Goal: Information Seeking & Learning: Learn about a topic

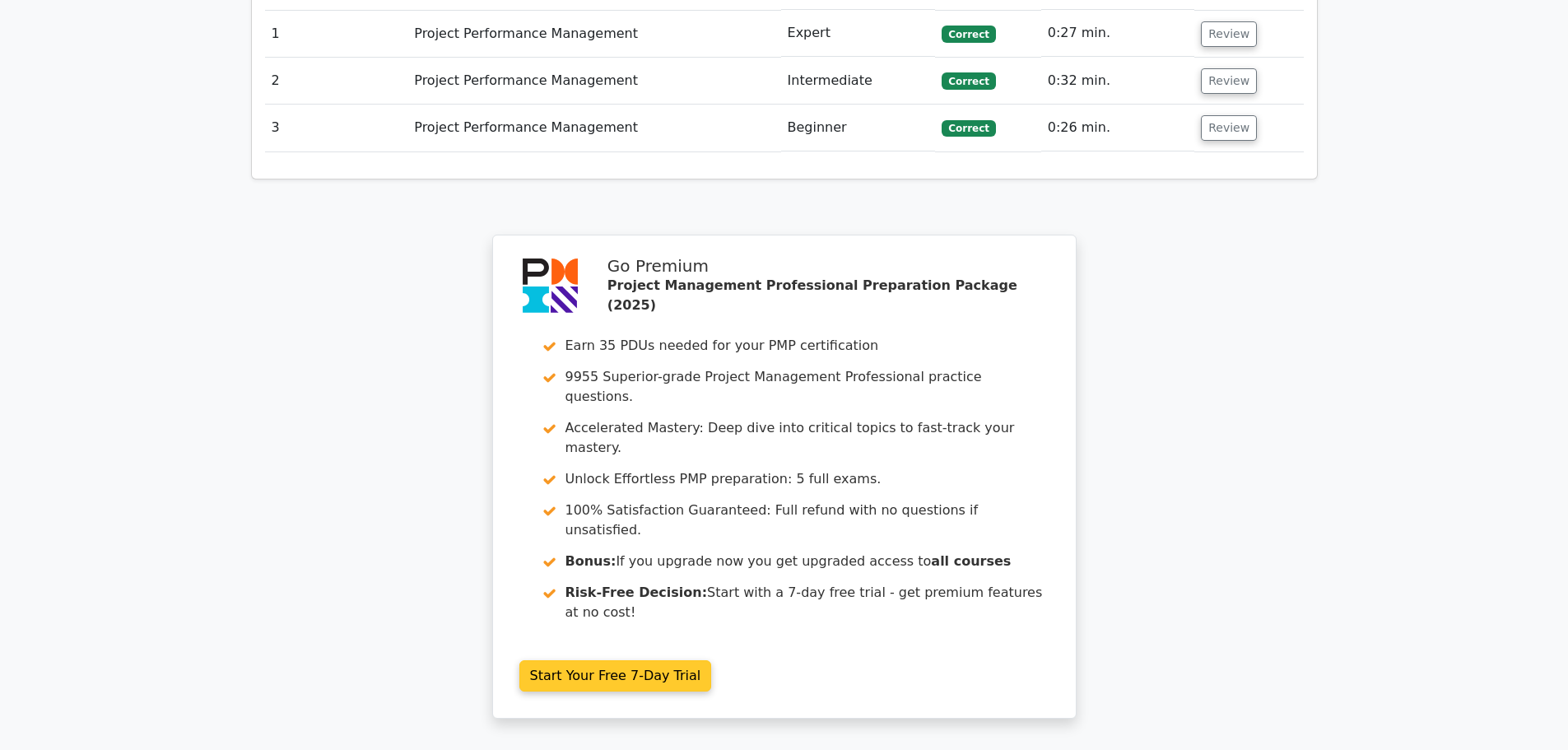
scroll to position [1478, 0]
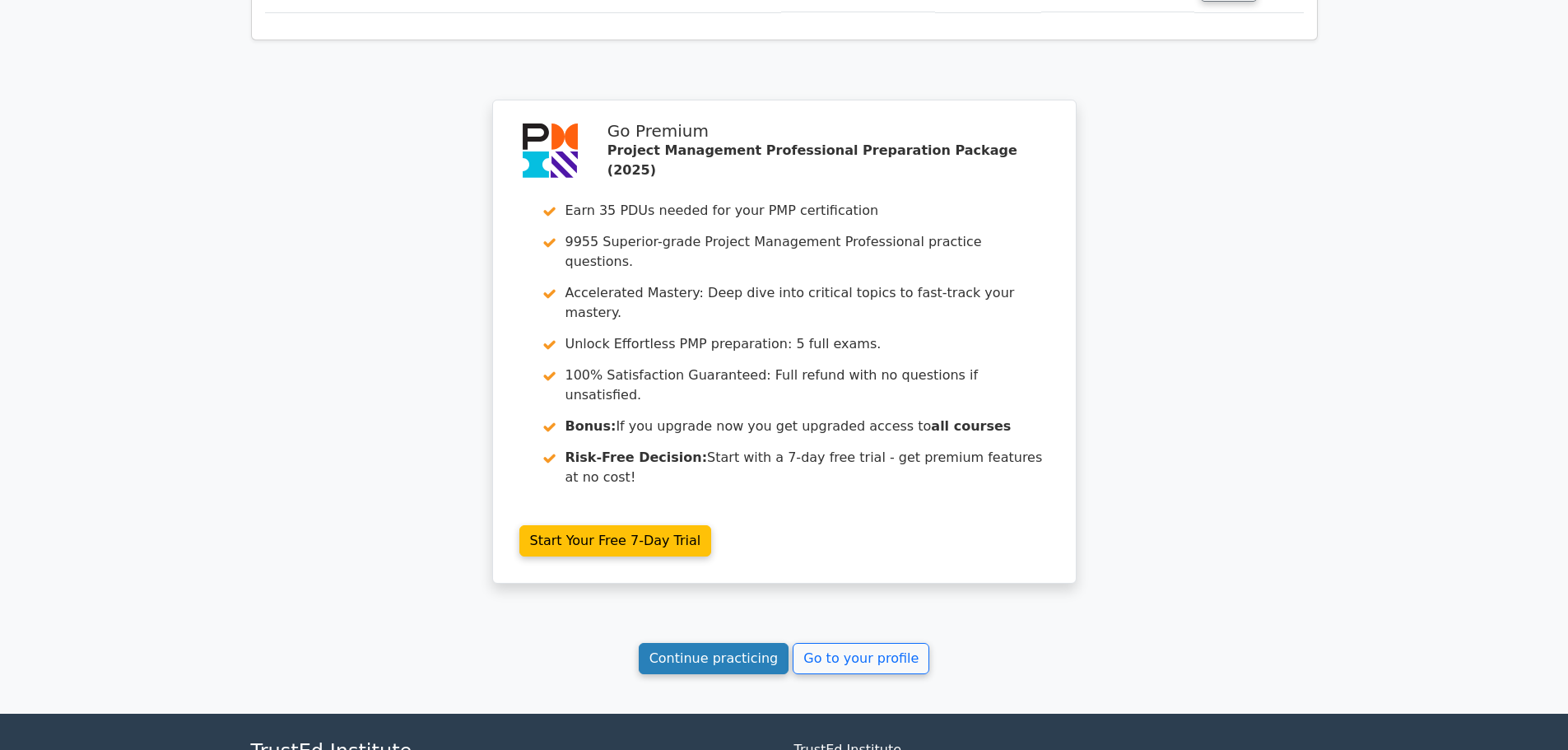
click at [712, 643] on link "Continue practicing" at bounding box center [714, 658] width 151 height 31
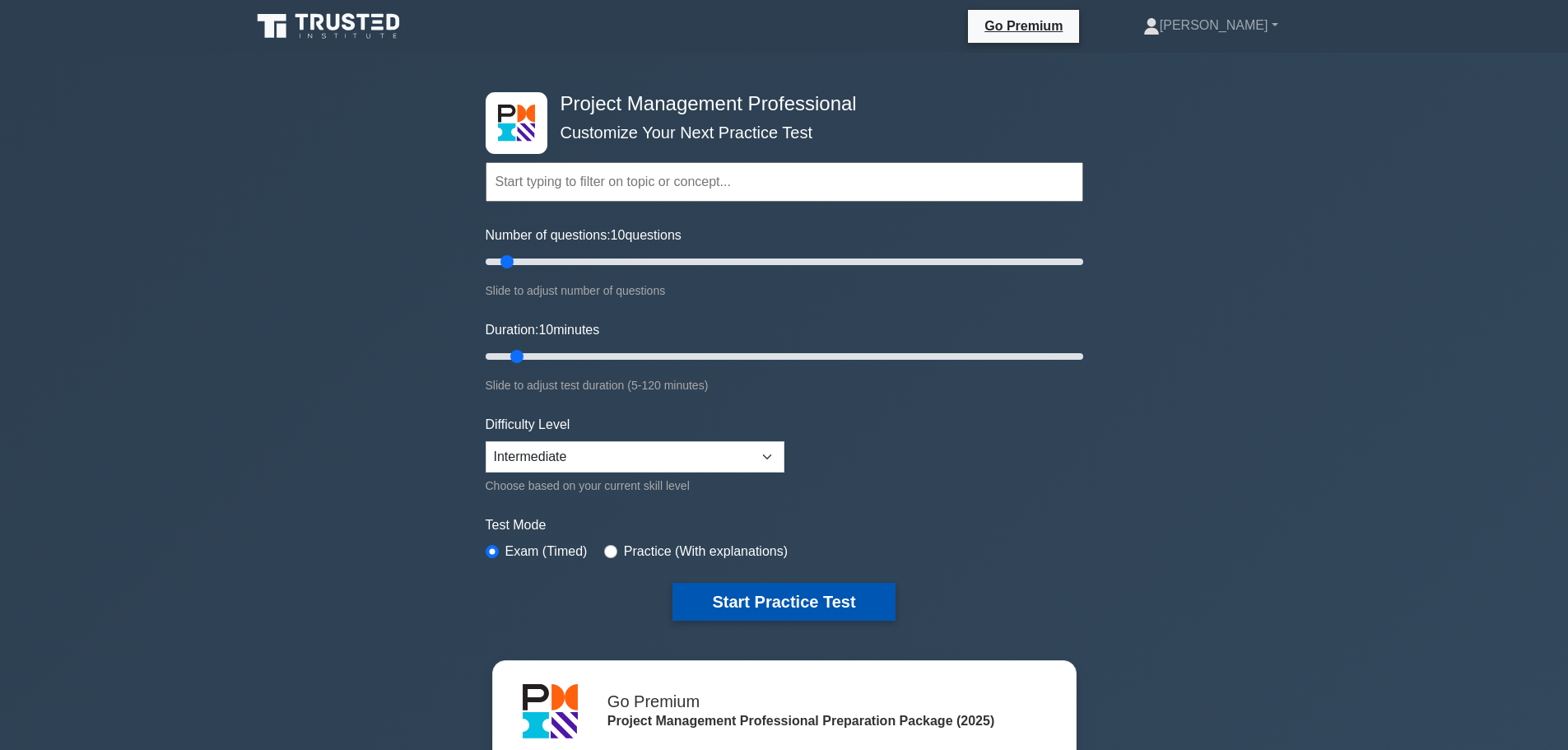
click at [750, 591] on button "Start Practice Test" at bounding box center [784, 602] width 222 height 38
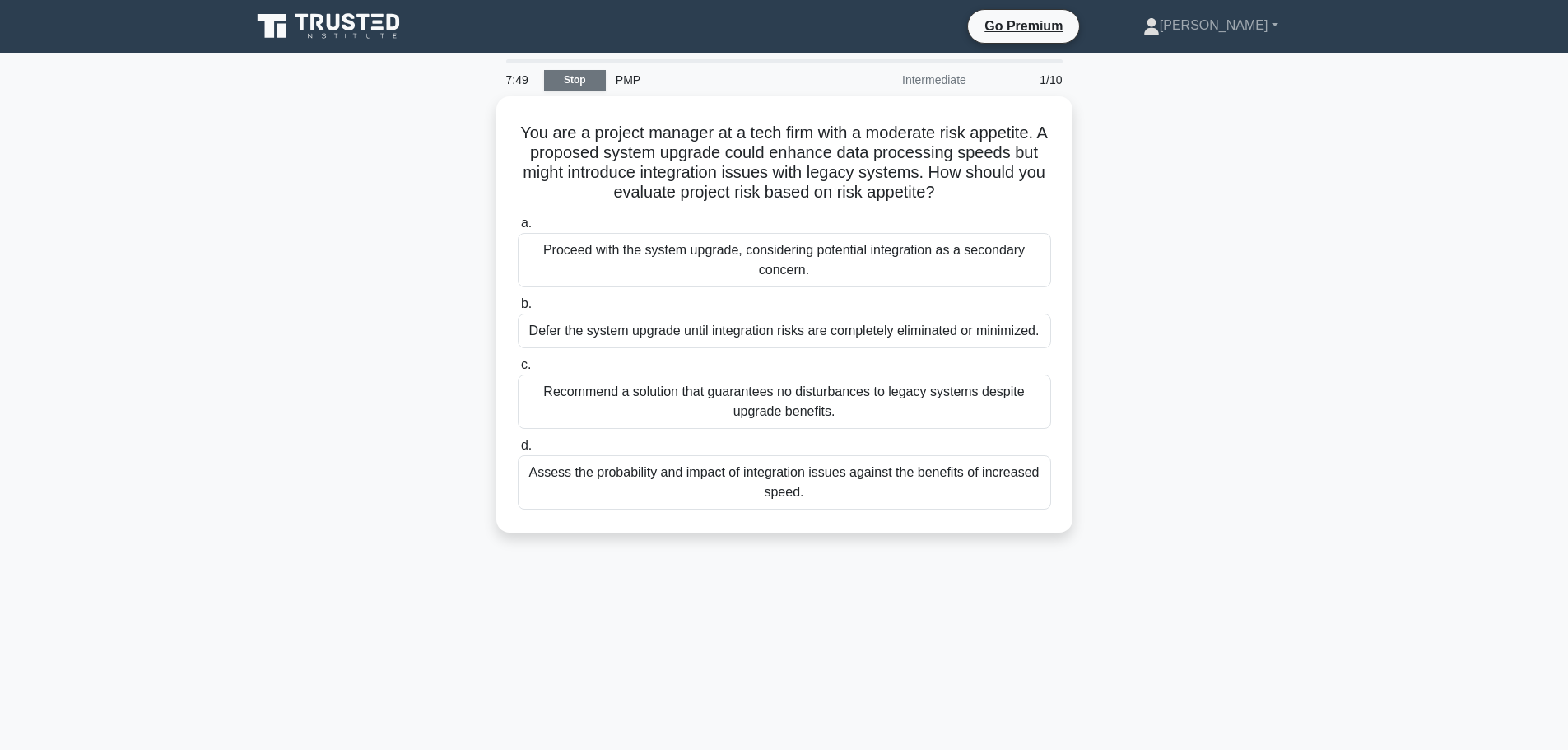
click at [549, 74] on link "Stop" at bounding box center [575, 80] width 62 height 21
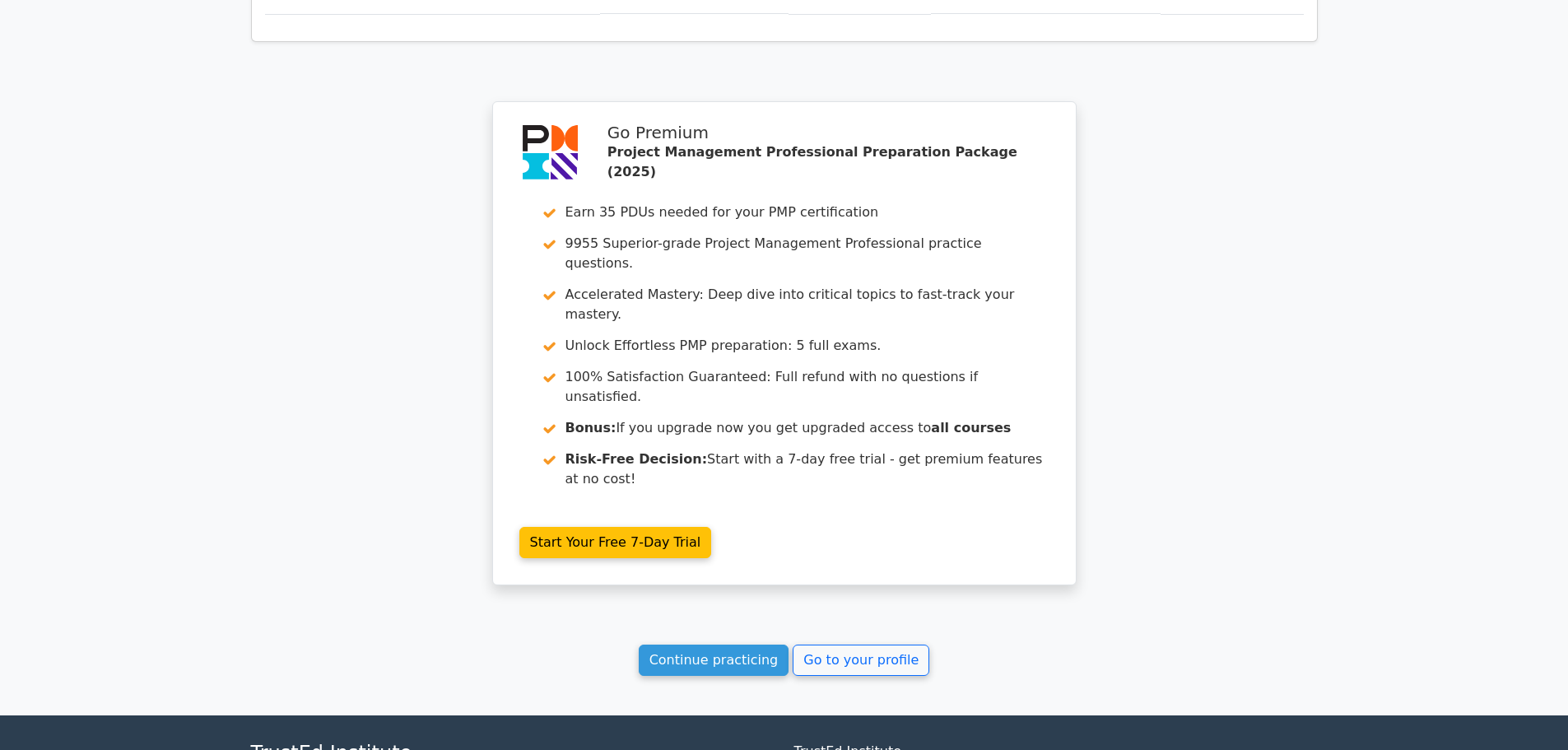
scroll to position [1336, 0]
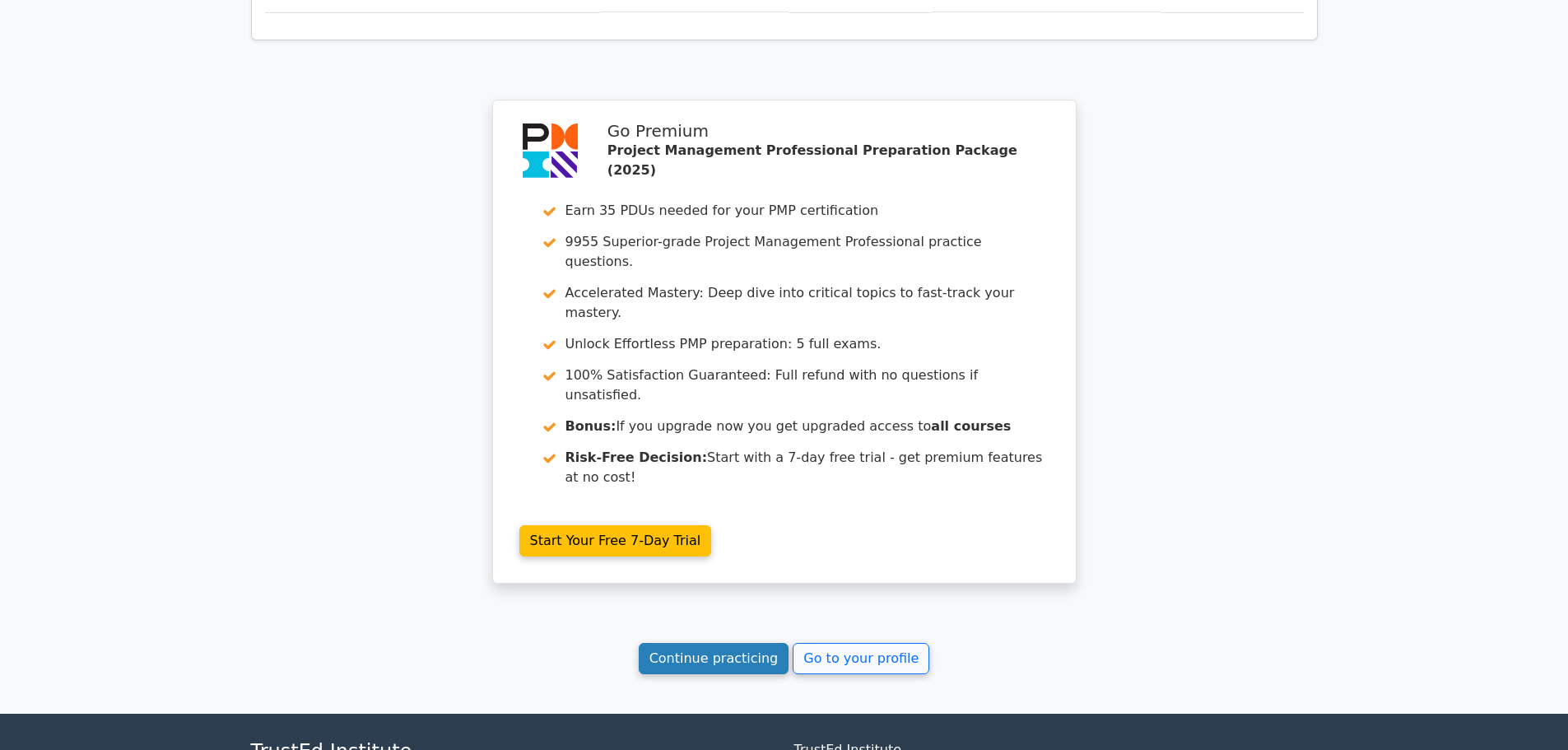
click at [730, 643] on link "Continue practicing" at bounding box center [714, 658] width 151 height 31
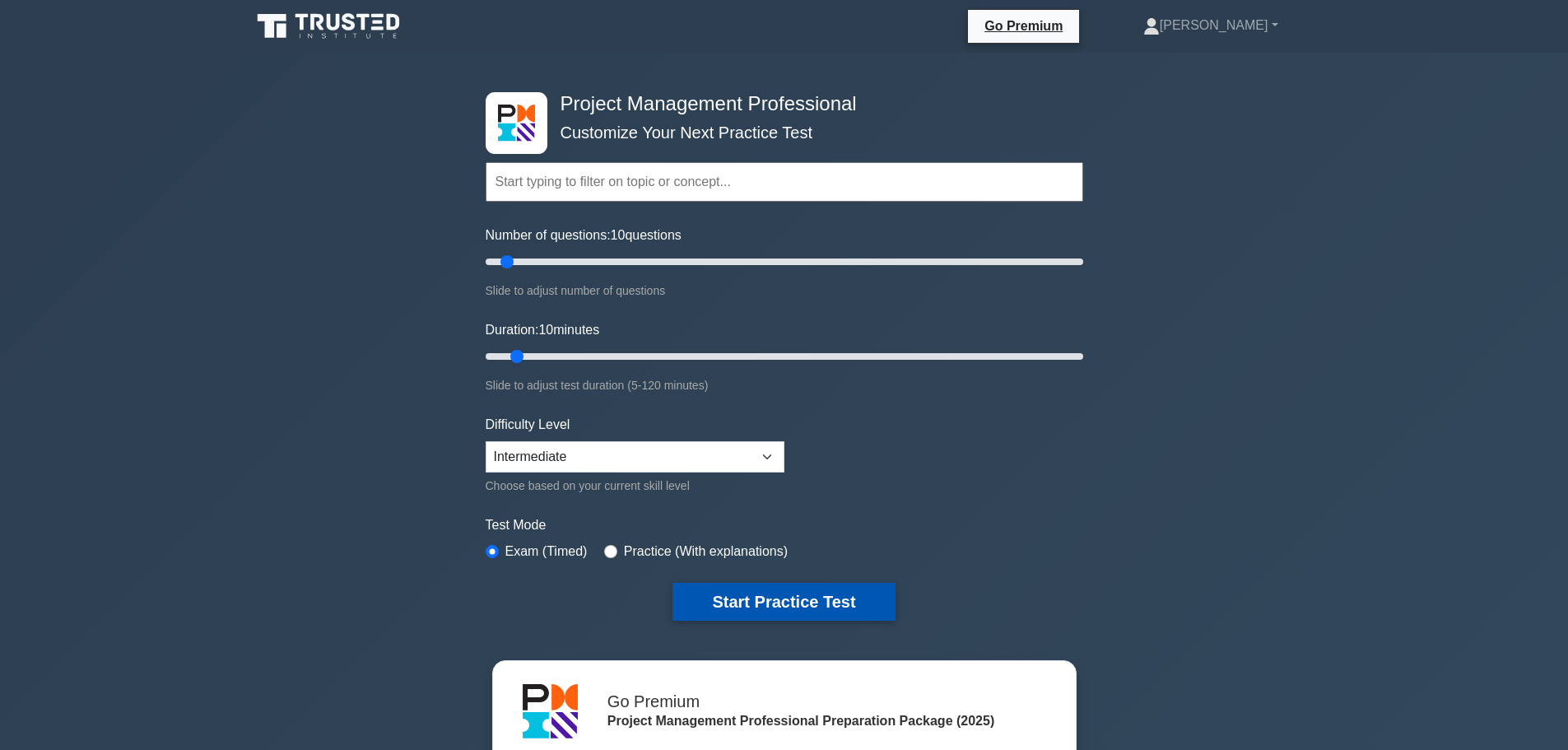
click at [809, 600] on button "Start Practice Test" at bounding box center [784, 602] width 222 height 38
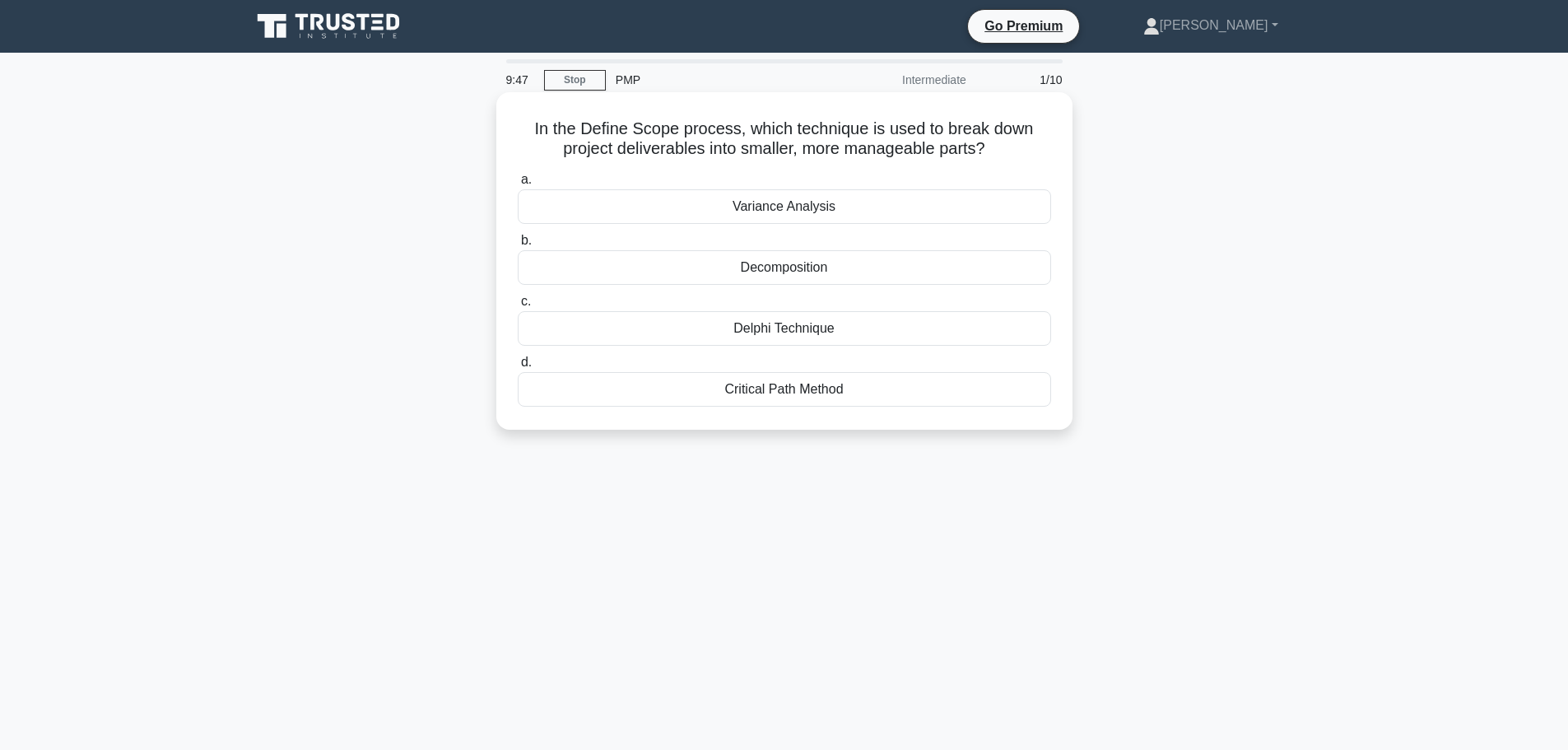
click at [817, 276] on div "Decomposition" at bounding box center [784, 267] width 534 height 35
click at [518, 246] on input "b. Decomposition" at bounding box center [518, 241] width 0 height 11
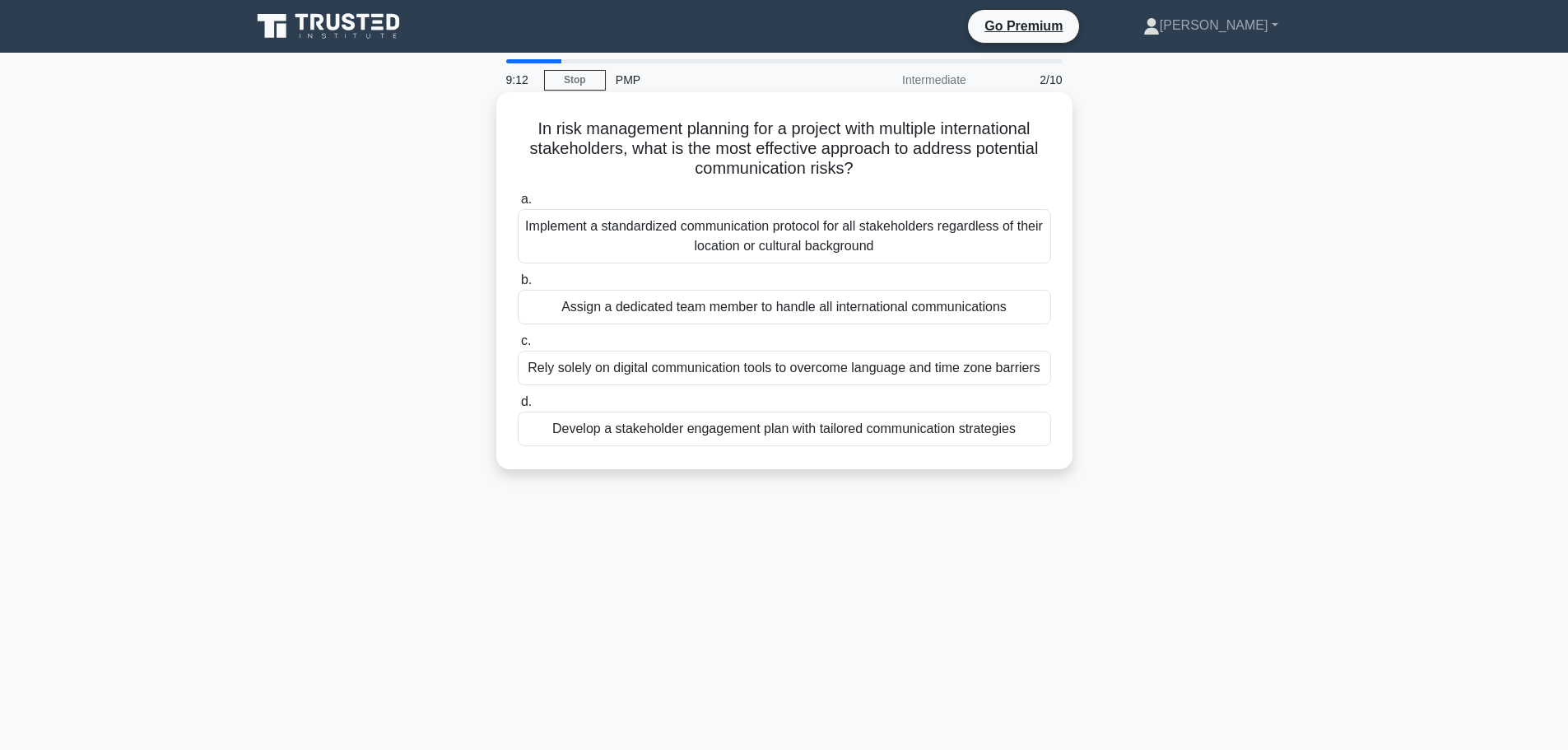
click at [693, 434] on div "Develop a stakeholder engagement plan with tailored communication strategies" at bounding box center [784, 429] width 534 height 35
click at [518, 407] on input "d. Develop a stakeholder engagement plan with tailored communication strategies" at bounding box center [518, 402] width 0 height 11
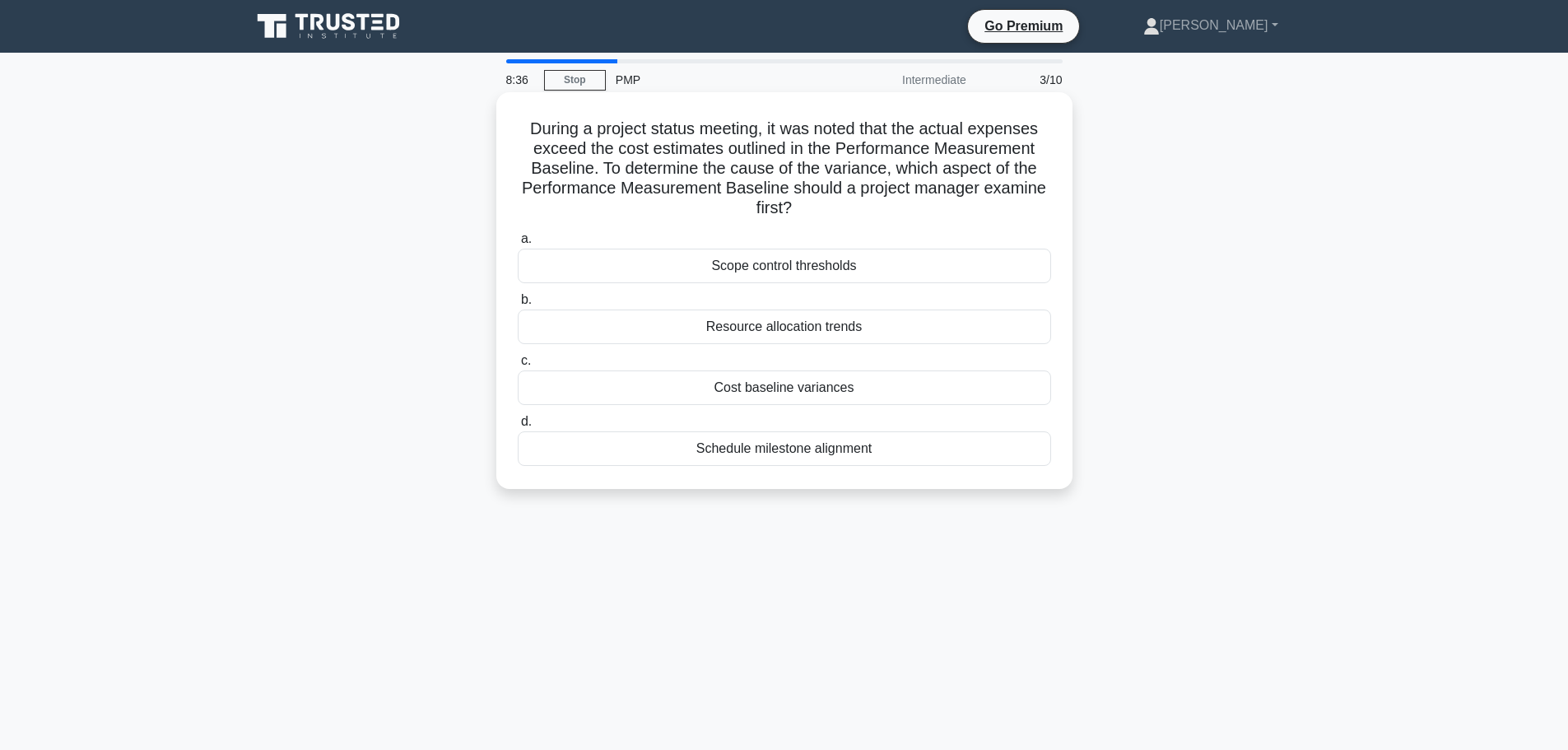
click at [769, 390] on div "Cost baseline variances" at bounding box center [784, 387] width 534 height 35
click at [518, 366] on input "c. Cost baseline variances" at bounding box center [518, 361] width 0 height 11
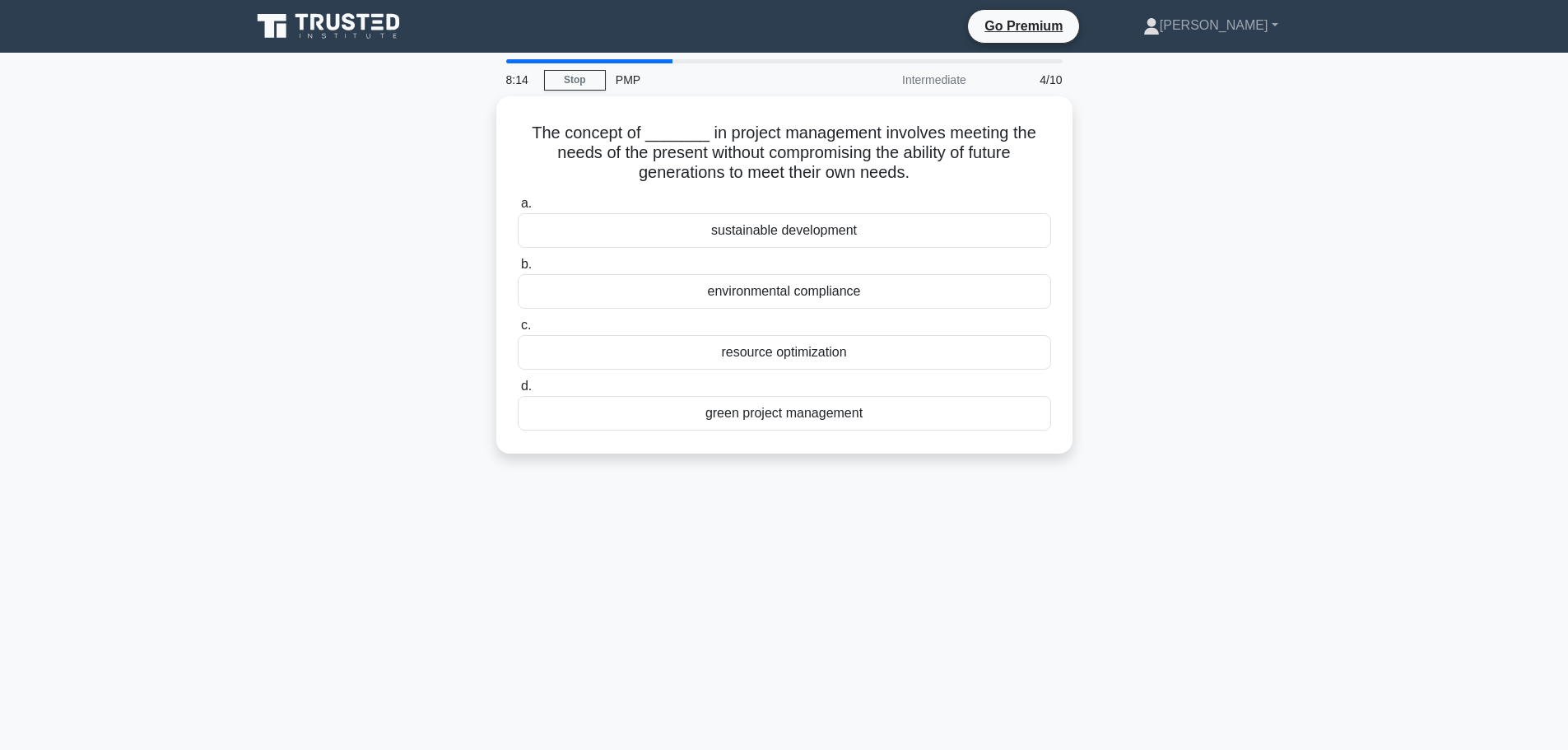
click at [769, 390] on label "d. green project management" at bounding box center [784, 404] width 534 height 55
click at [518, 390] on input "d. green project management" at bounding box center [518, 386] width 0 height 11
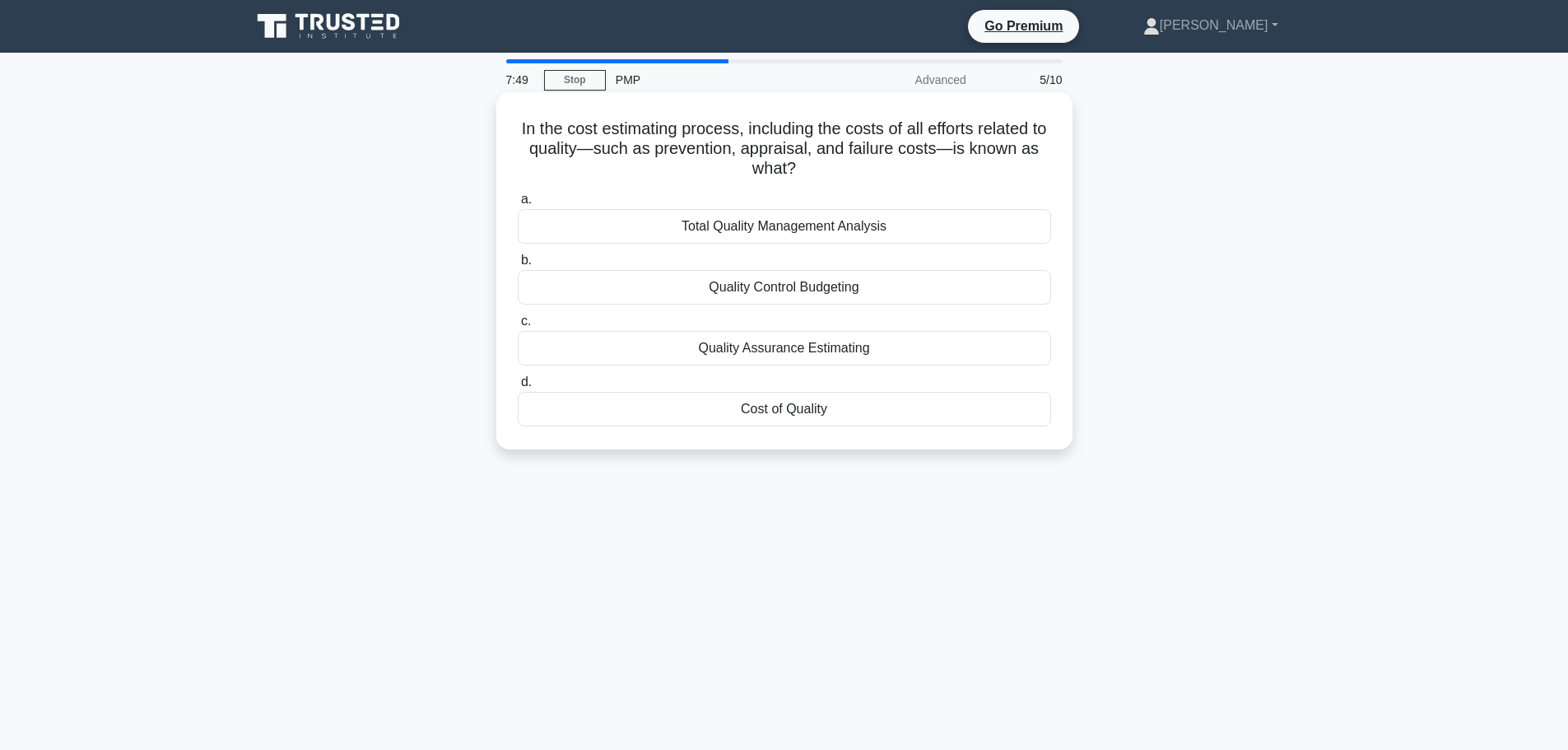
click at [774, 411] on div "Cost of Quality" at bounding box center [784, 409] width 534 height 35
click at [518, 387] on input "d. Cost of Quality" at bounding box center [518, 383] width 0 height 11
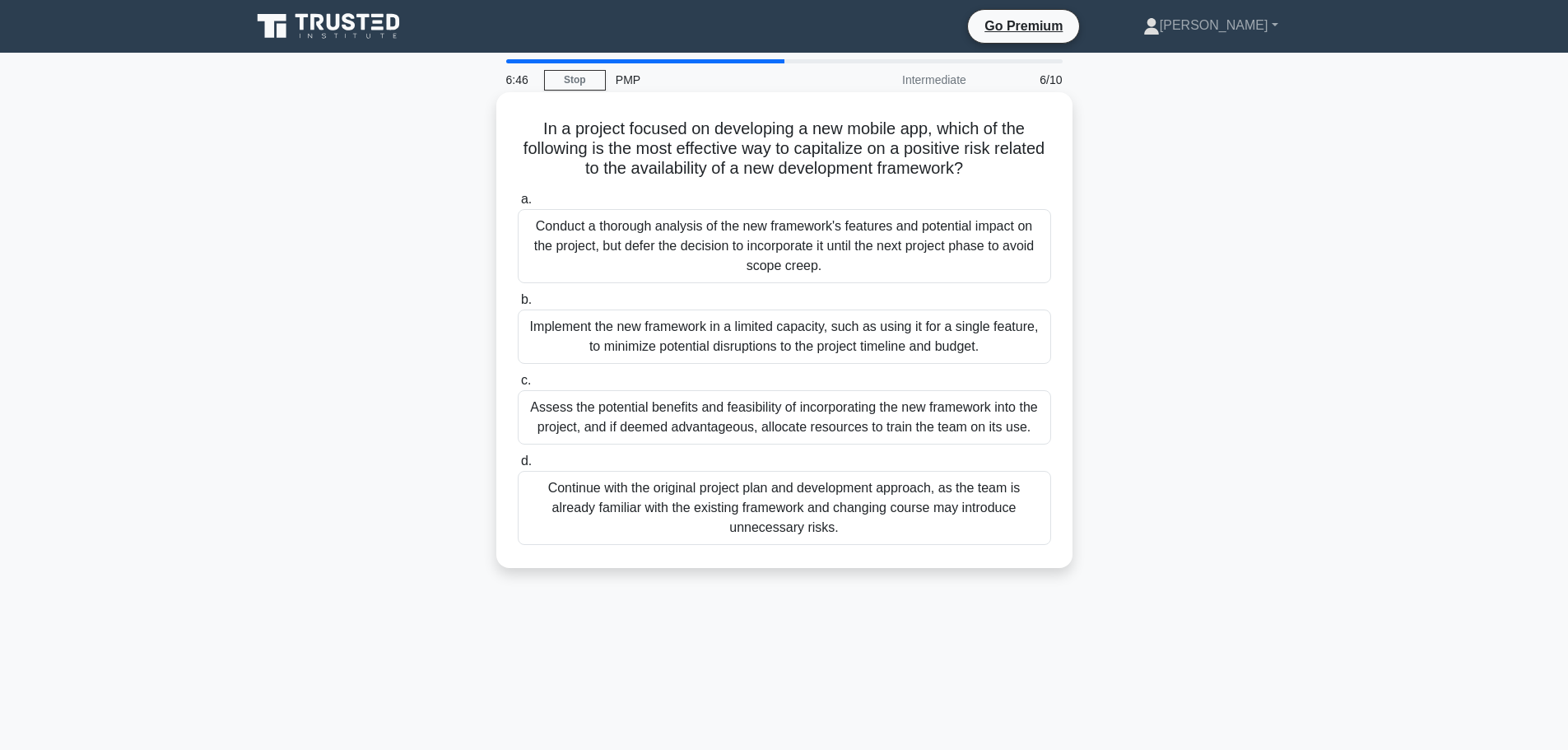
click at [789, 430] on div "Assess the potential benefits and feasibility of incorporating the new framewor…" at bounding box center [784, 417] width 534 height 55
click at [518, 386] on input "c. Assess the potential benefits and feasibility of incorporating the new frame…" at bounding box center [518, 381] width 0 height 11
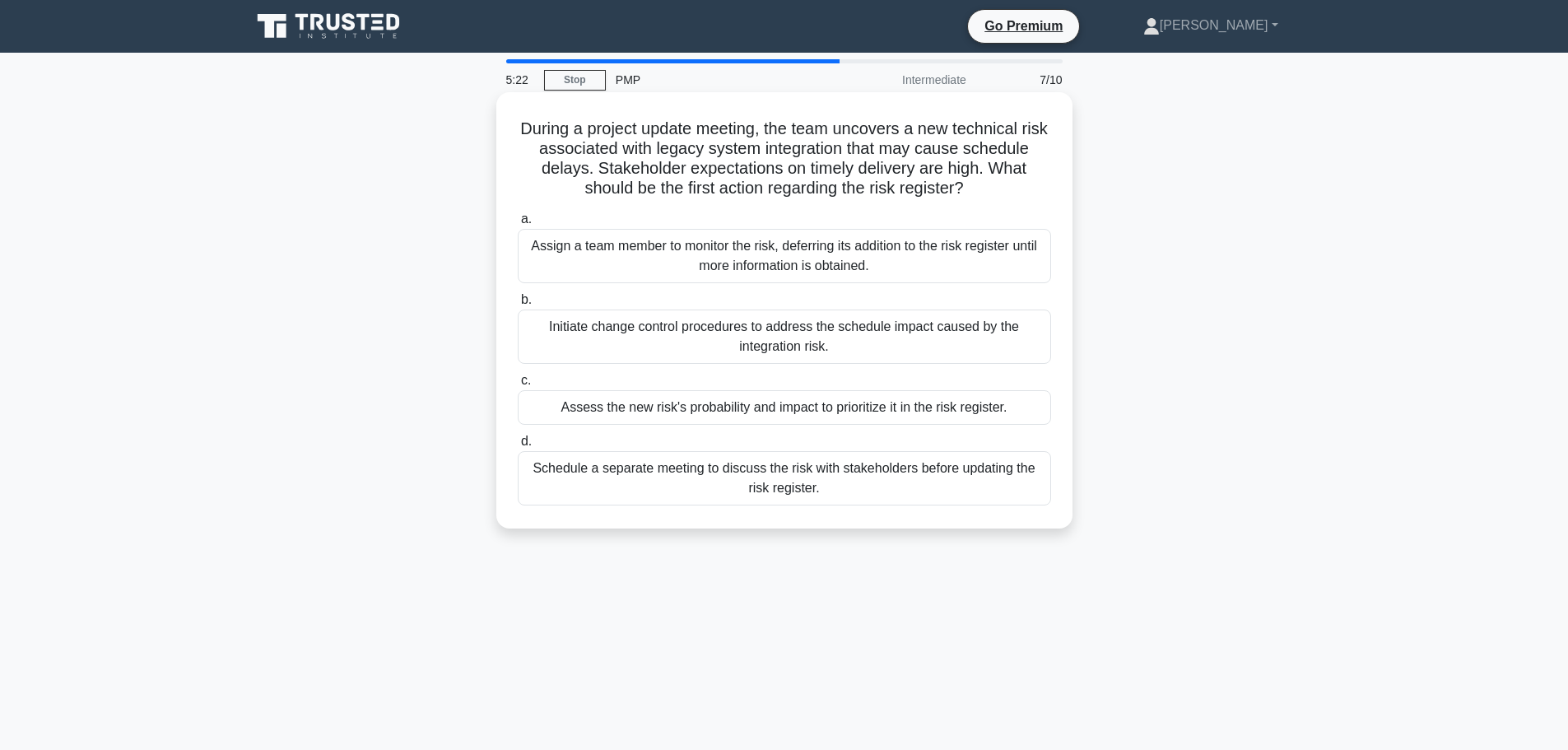
click at [749, 415] on div "Assess the new risk's probability and impact to prioritize it in the risk regis…" at bounding box center [784, 407] width 534 height 35
click at [518, 386] on input "c. Assess the new risk's probability and impact to prioritize it in the risk re…" at bounding box center [518, 381] width 0 height 11
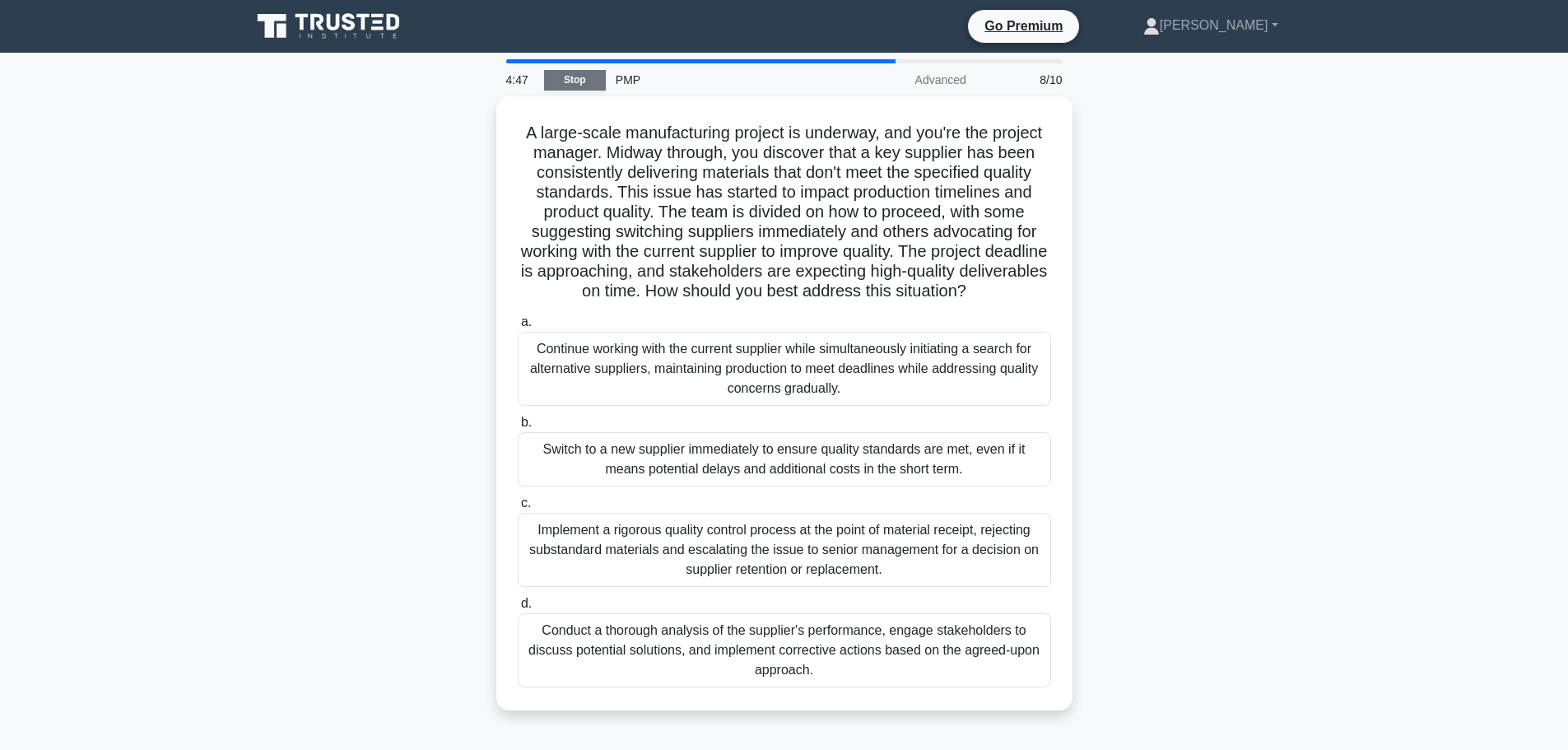
click at [566, 74] on link "Stop" at bounding box center [575, 80] width 62 height 21
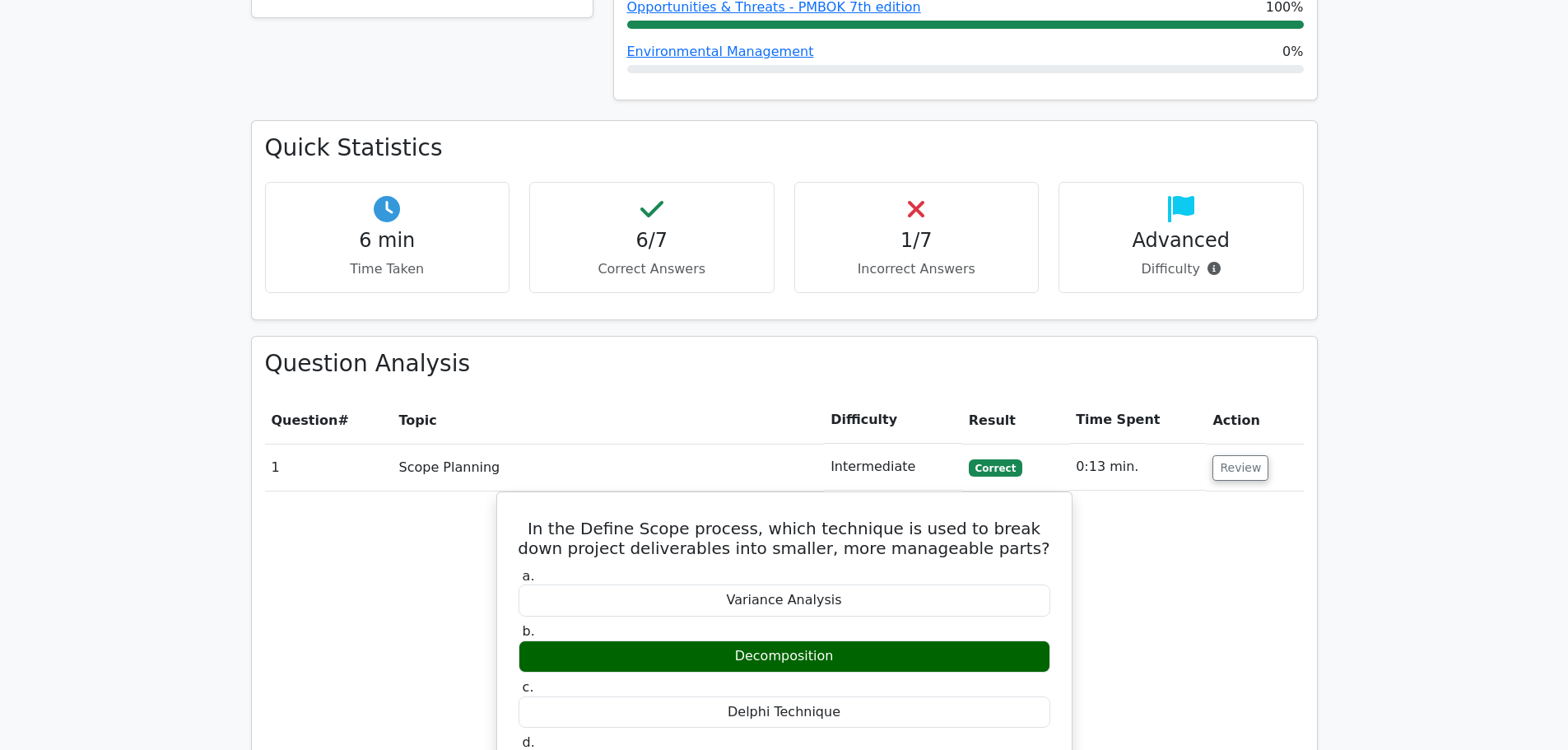
scroll to position [987, 0]
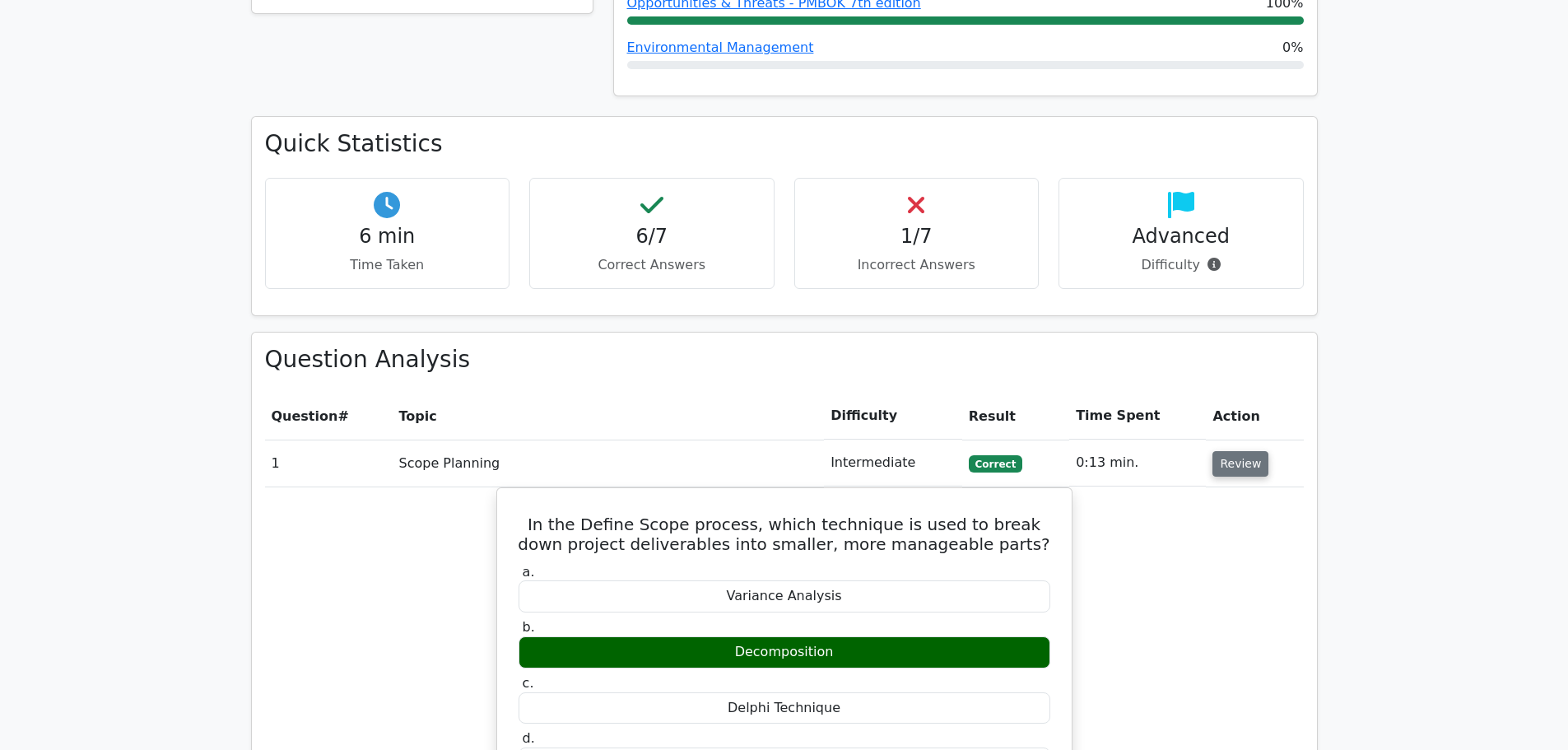
click at [1231, 451] on button "Review" at bounding box center [1241, 464] width 56 height 25
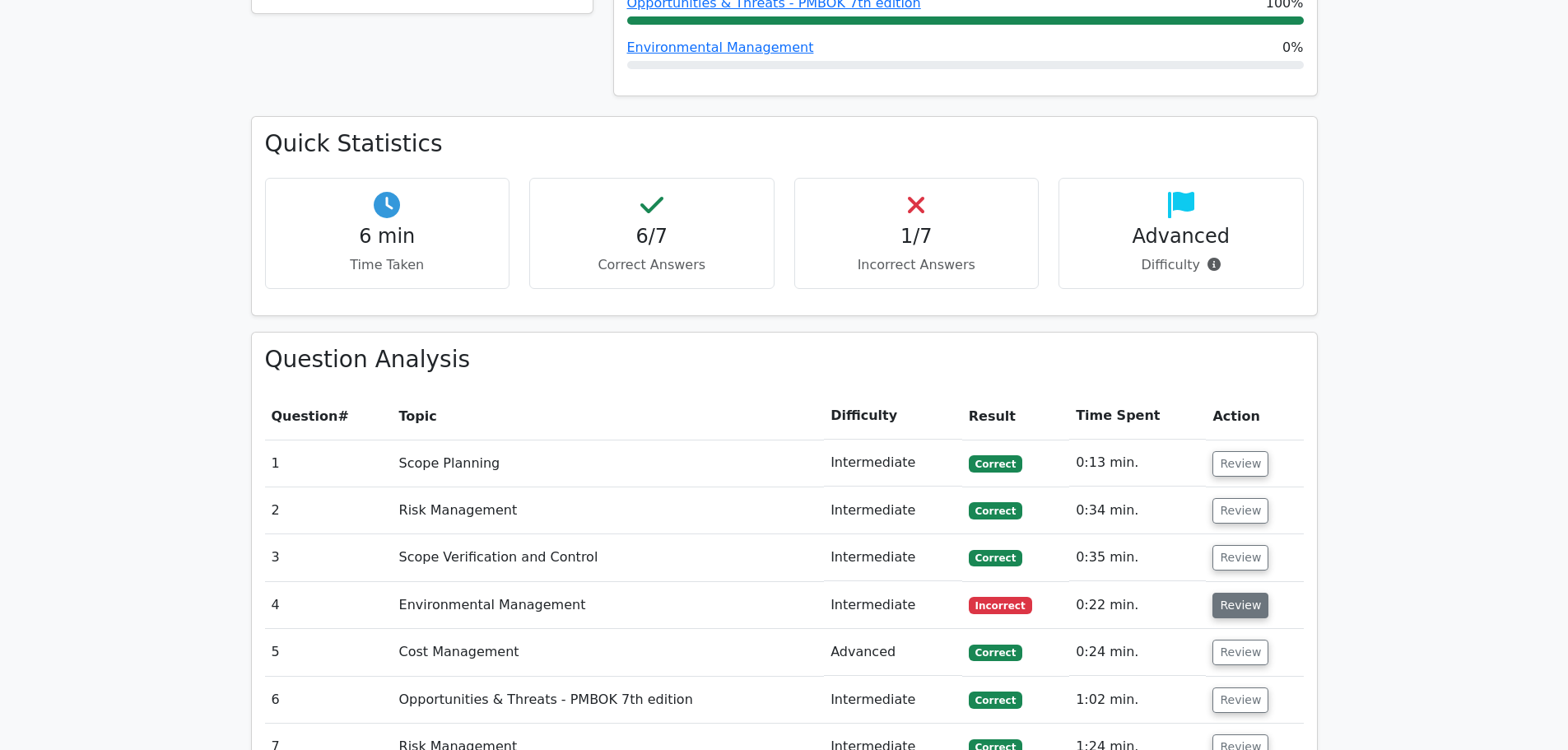
click at [1248, 593] on button "Review" at bounding box center [1241, 605] width 56 height 25
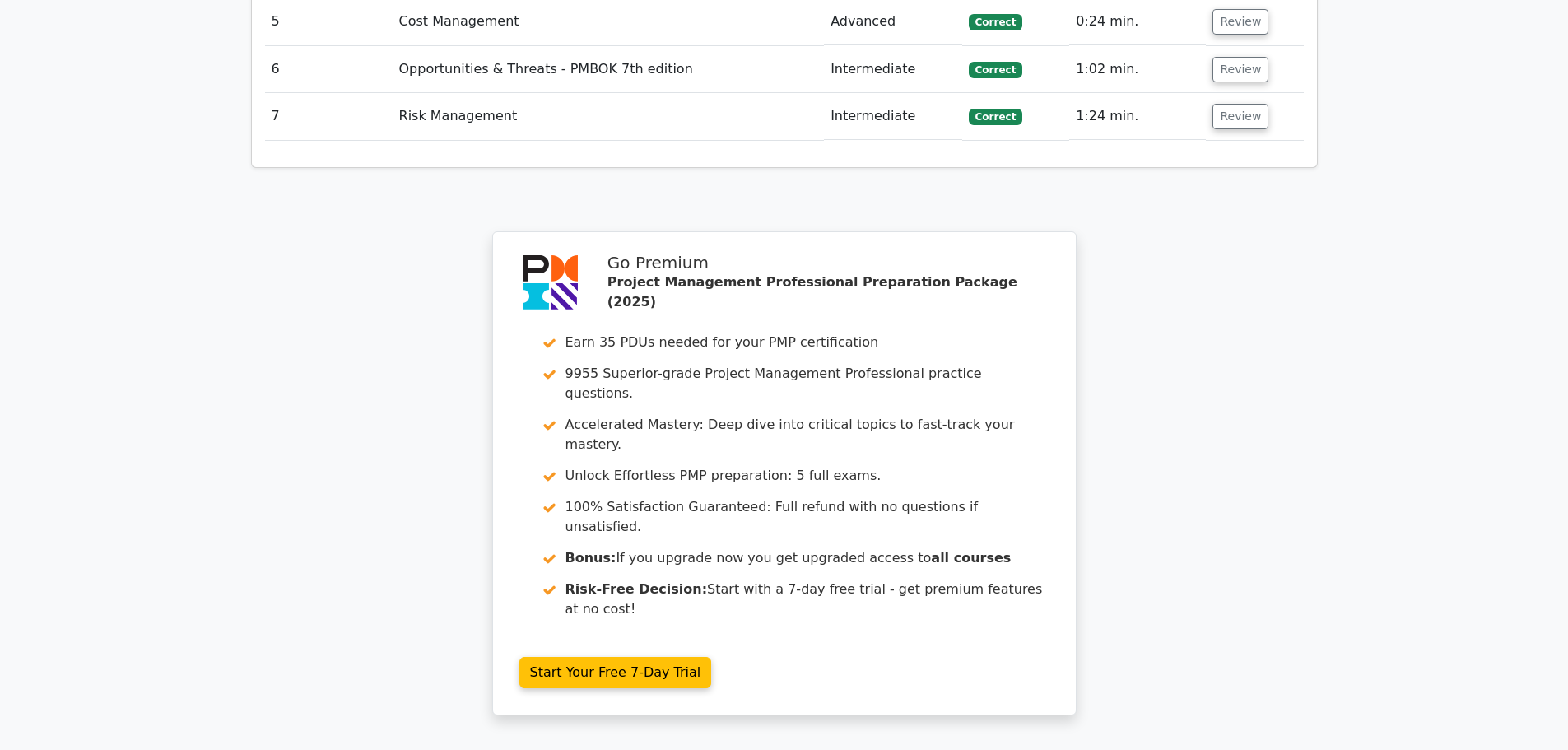
scroll to position [2674, 0]
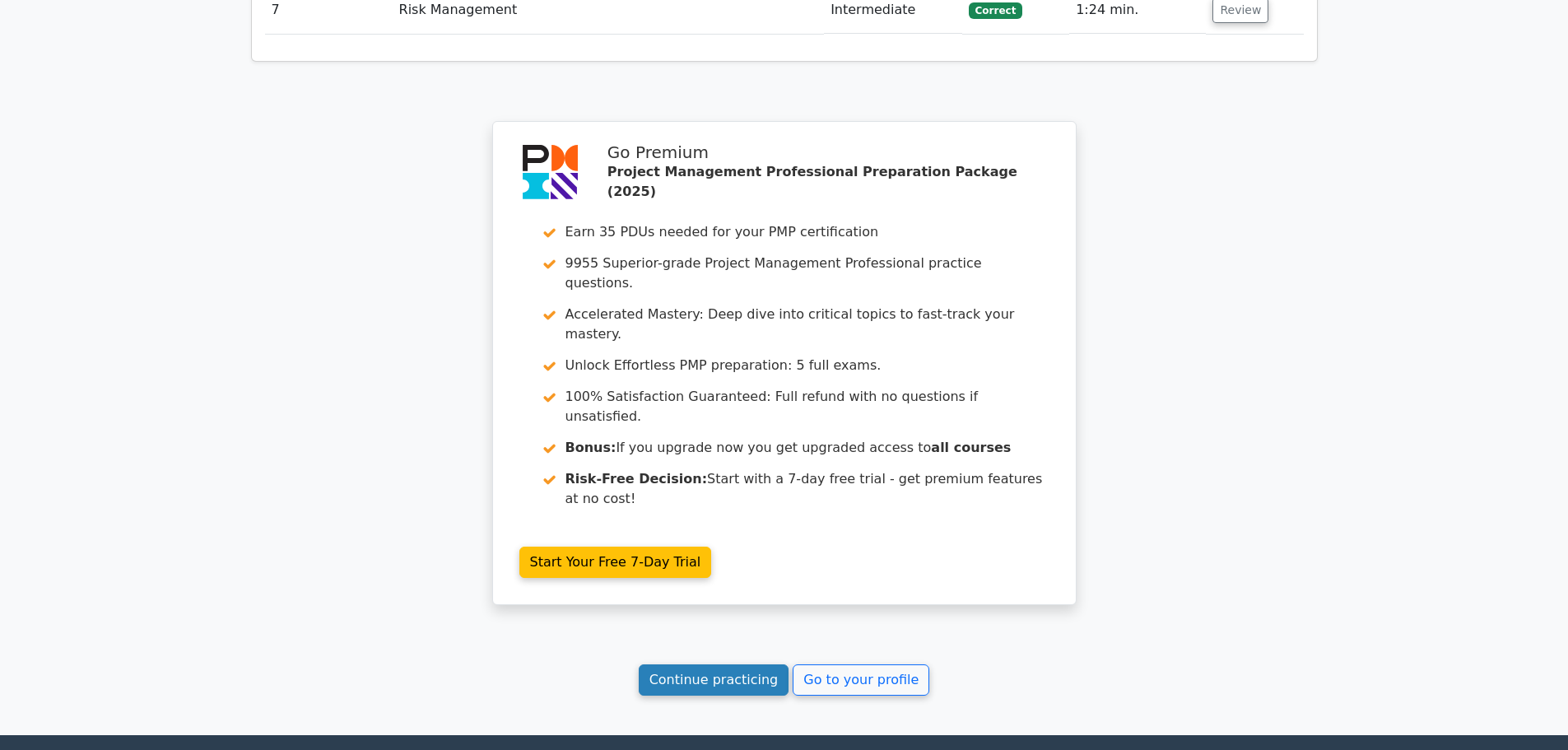
drag, startPoint x: 691, startPoint y: 501, endPoint x: 703, endPoint y: 505, distance: 12.6
click at [691, 665] on link "Continue practicing" at bounding box center [714, 680] width 151 height 31
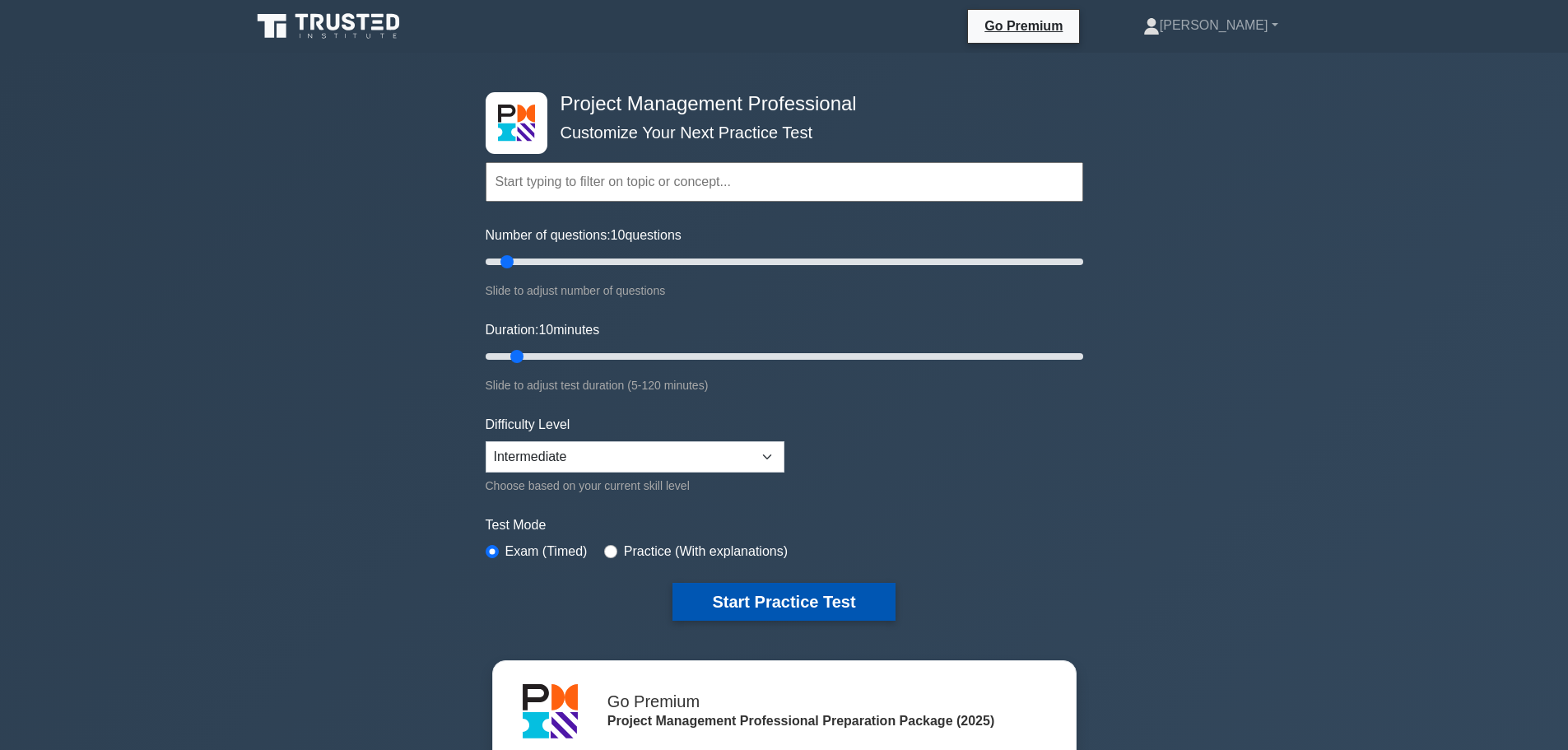
click at [785, 603] on button "Start Practice Test" at bounding box center [784, 602] width 222 height 38
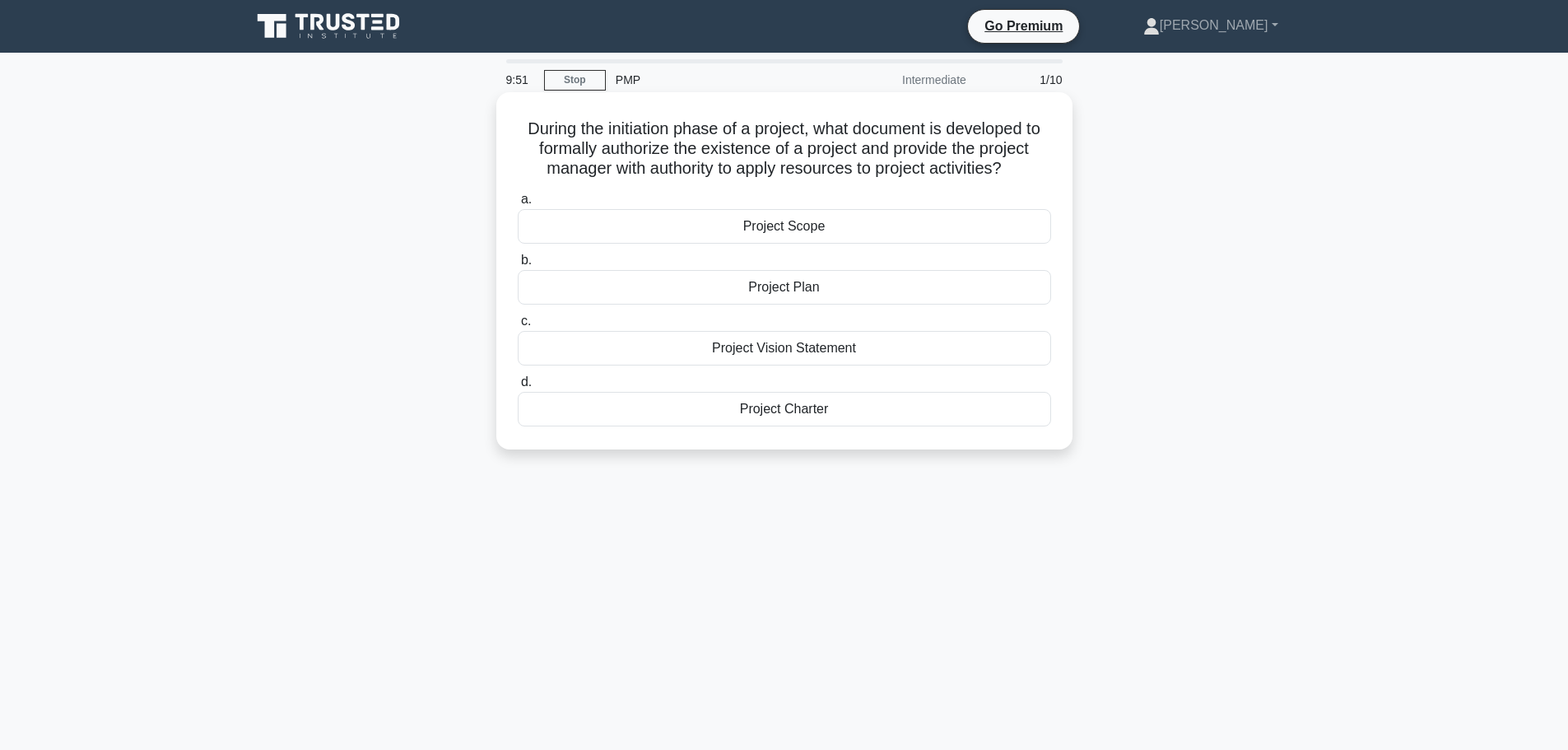
click at [787, 416] on div "Project Charter" at bounding box center [784, 409] width 534 height 35
click at [518, 387] on input "d. Project Charter" at bounding box center [518, 383] width 0 height 11
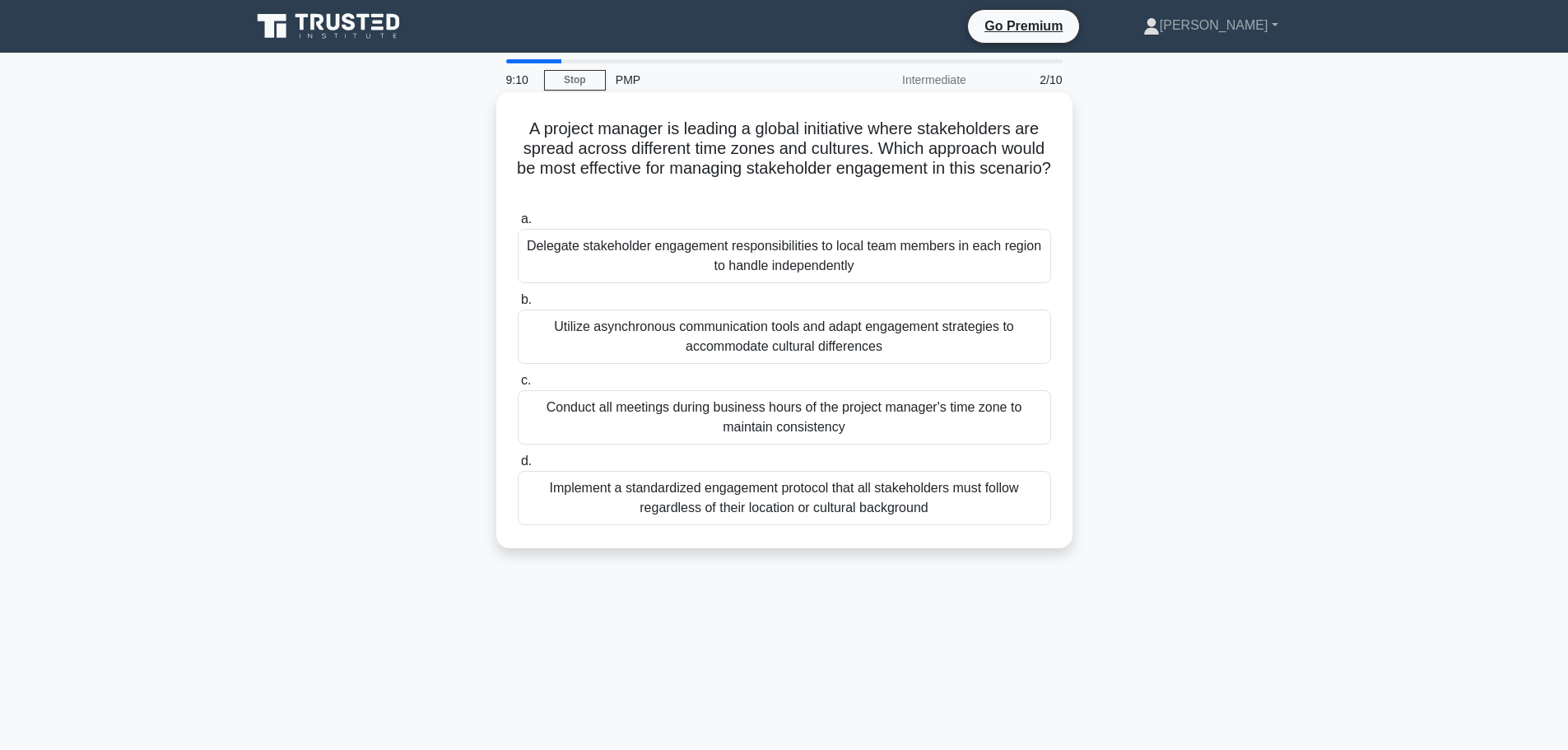
click at [856, 346] on div "Utilize asynchronous communication tools and adapt engagement strategies to acc…" at bounding box center [784, 336] width 534 height 55
click at [518, 305] on input "b. Utilize asynchronous communication tools and adapt engagement strategies to …" at bounding box center [518, 300] width 0 height 11
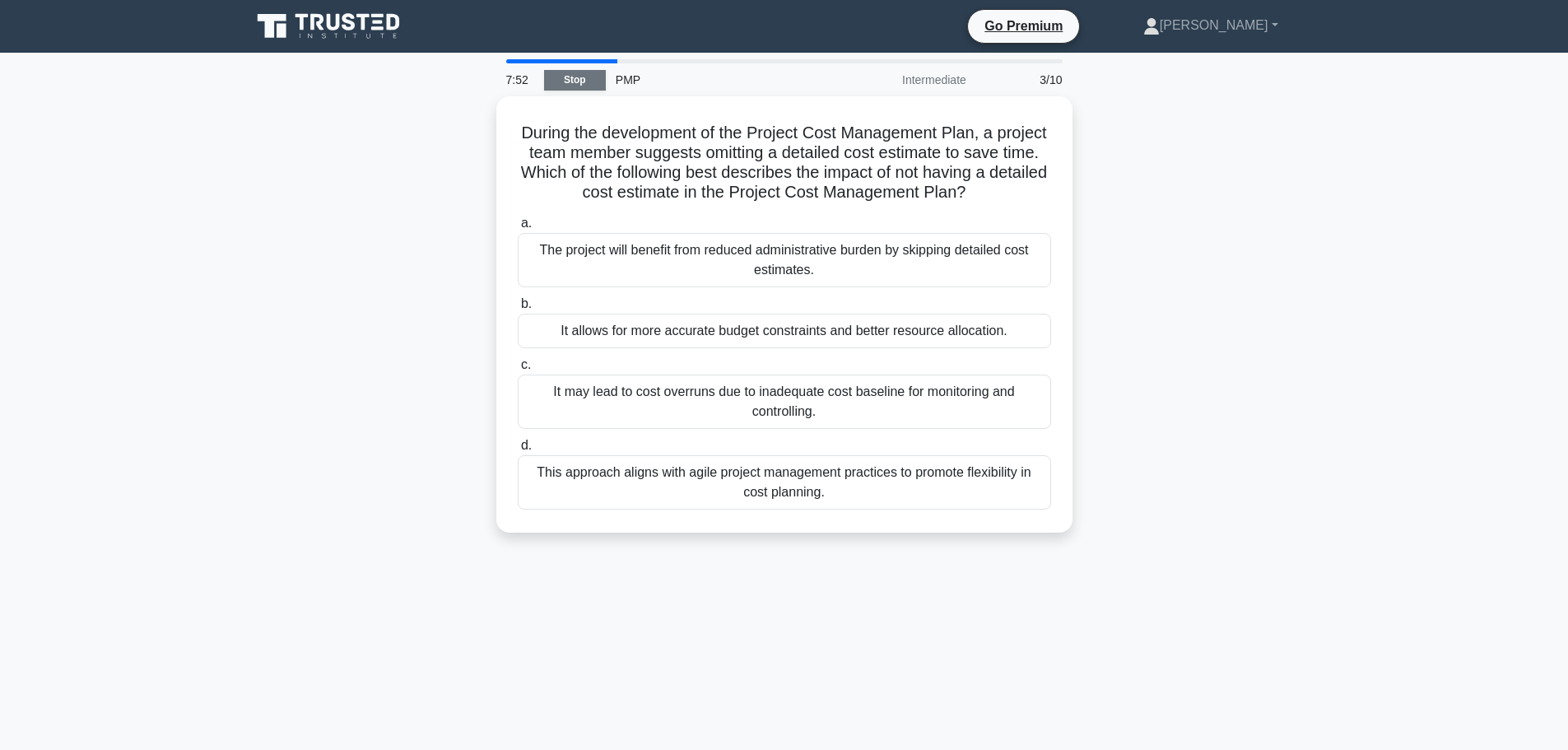
click at [589, 85] on link "Stop" at bounding box center [575, 80] width 62 height 21
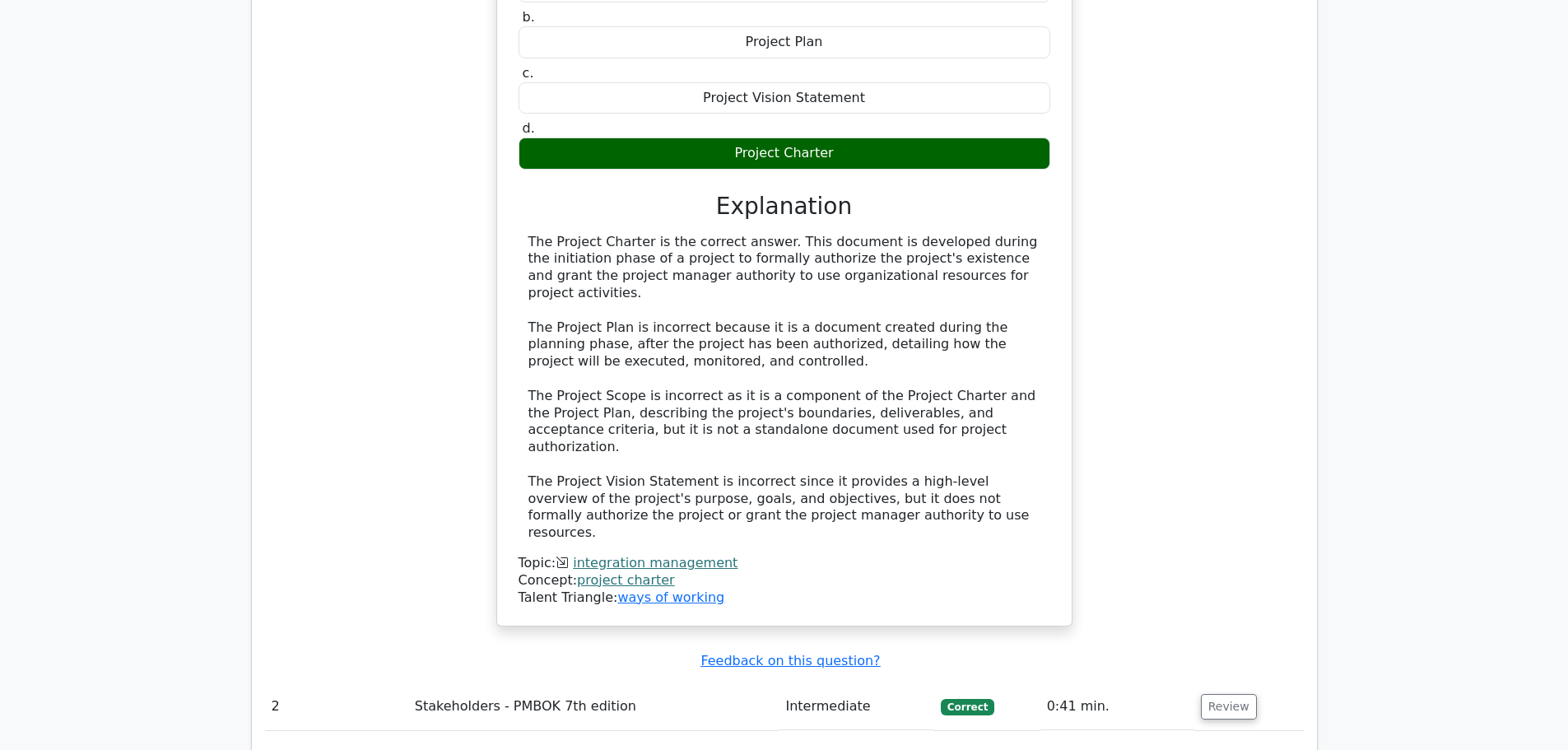
scroll to position [1728, 0]
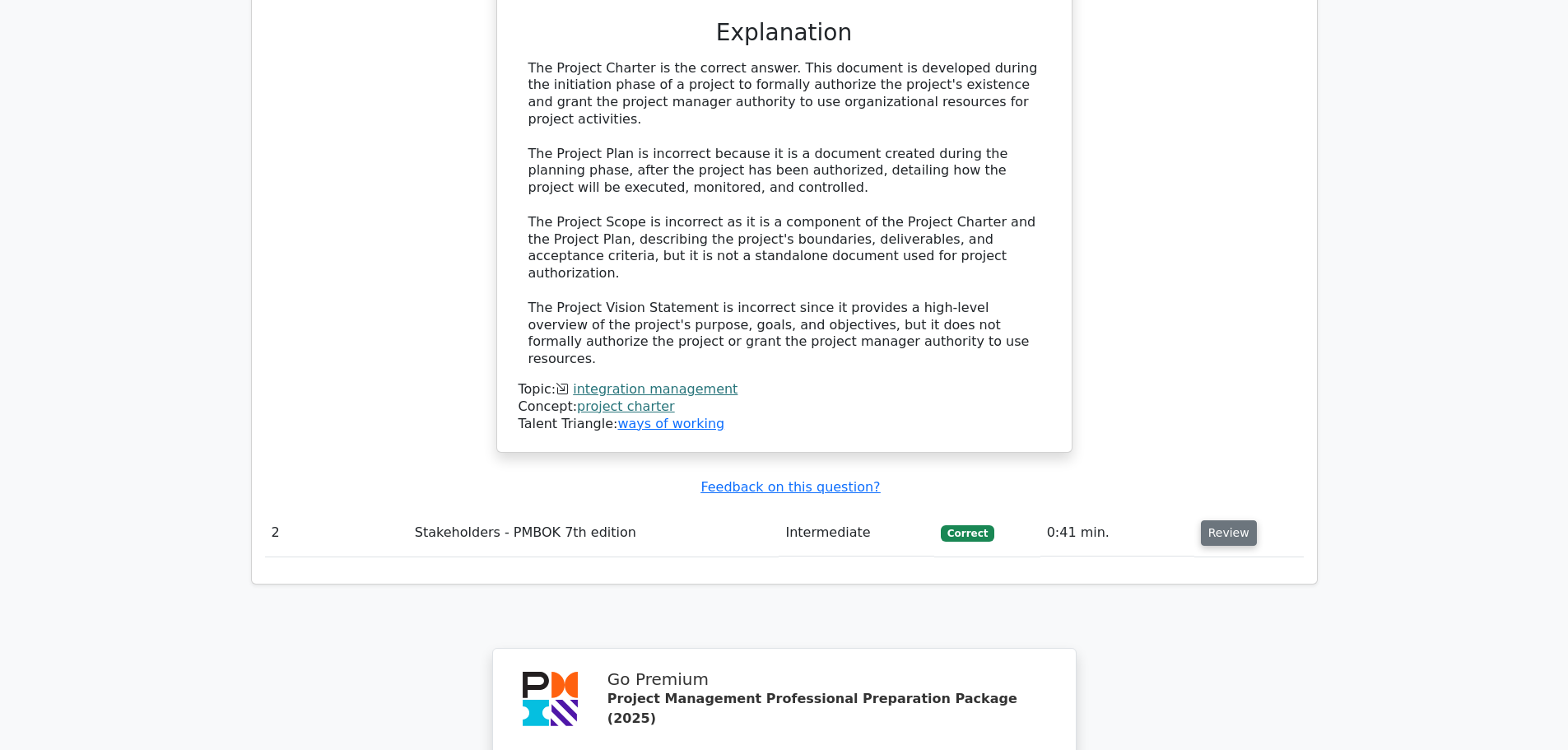
click at [1220, 520] on button "Review" at bounding box center [1230, 533] width 56 height 25
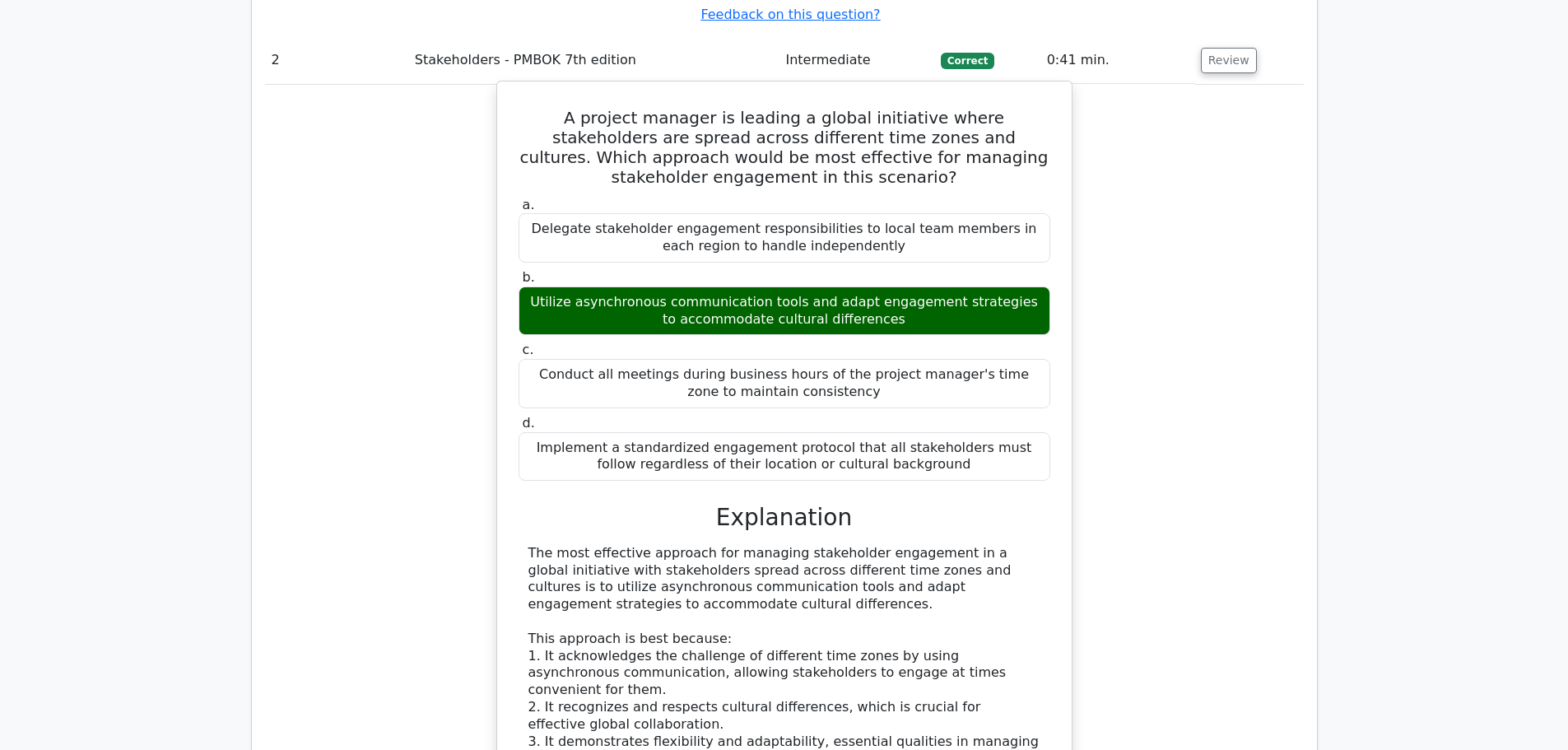
scroll to position [2222, 0]
